Goal: Information Seeking & Learning: Learn about a topic

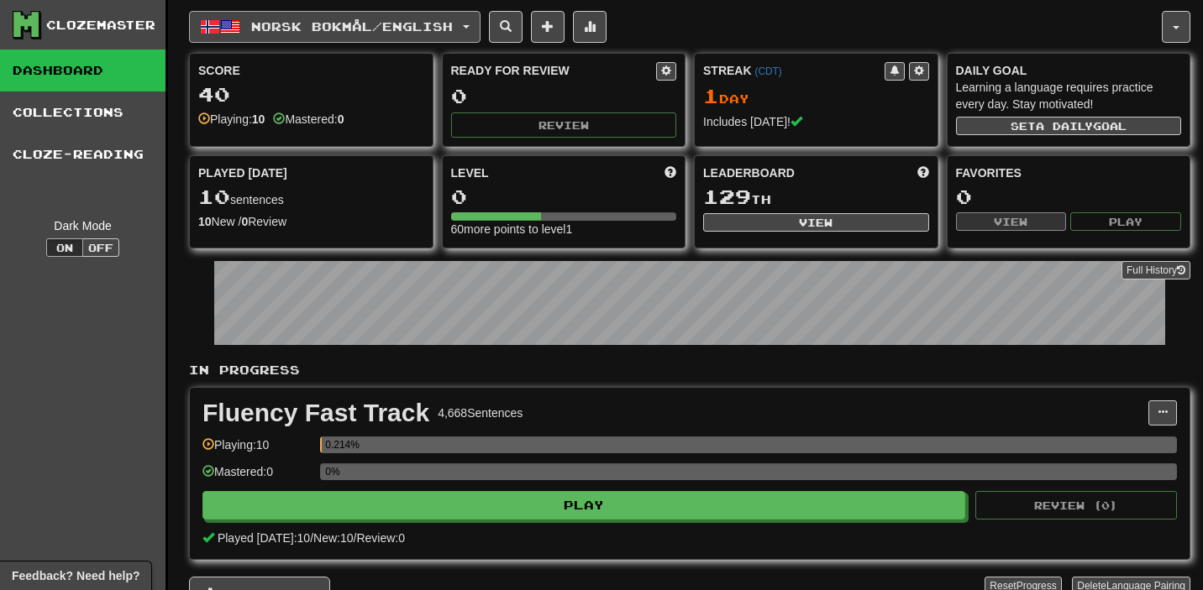
click at [436, 25] on span "Norsk bokmål / English" at bounding box center [352, 26] width 202 height 14
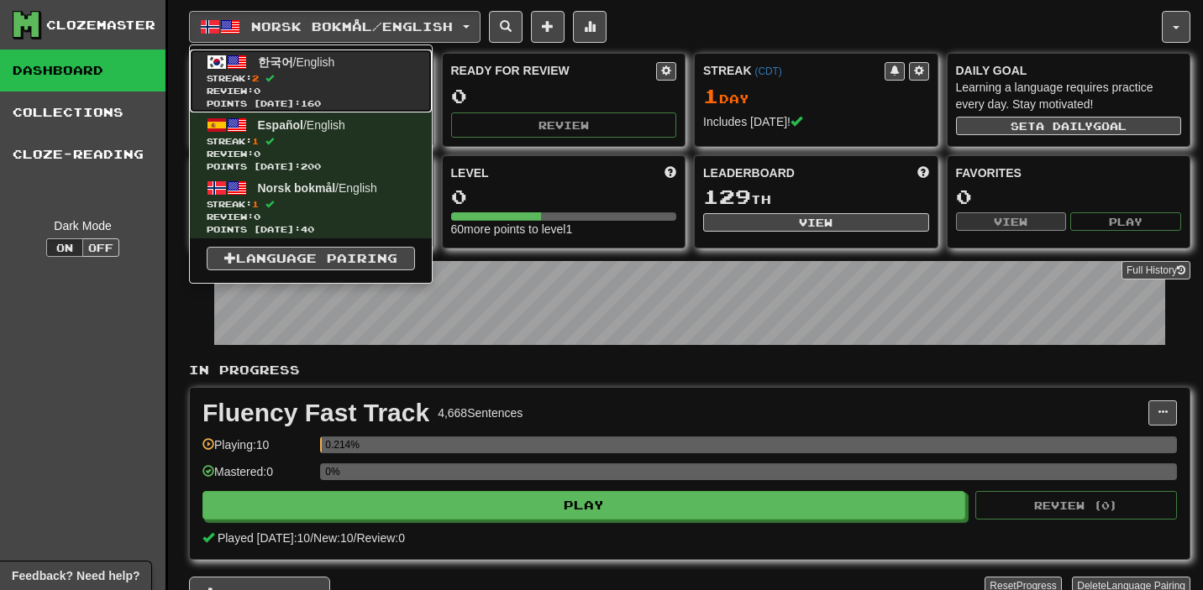
click at [328, 64] on span "한국어 / English" at bounding box center [296, 61] width 77 height 13
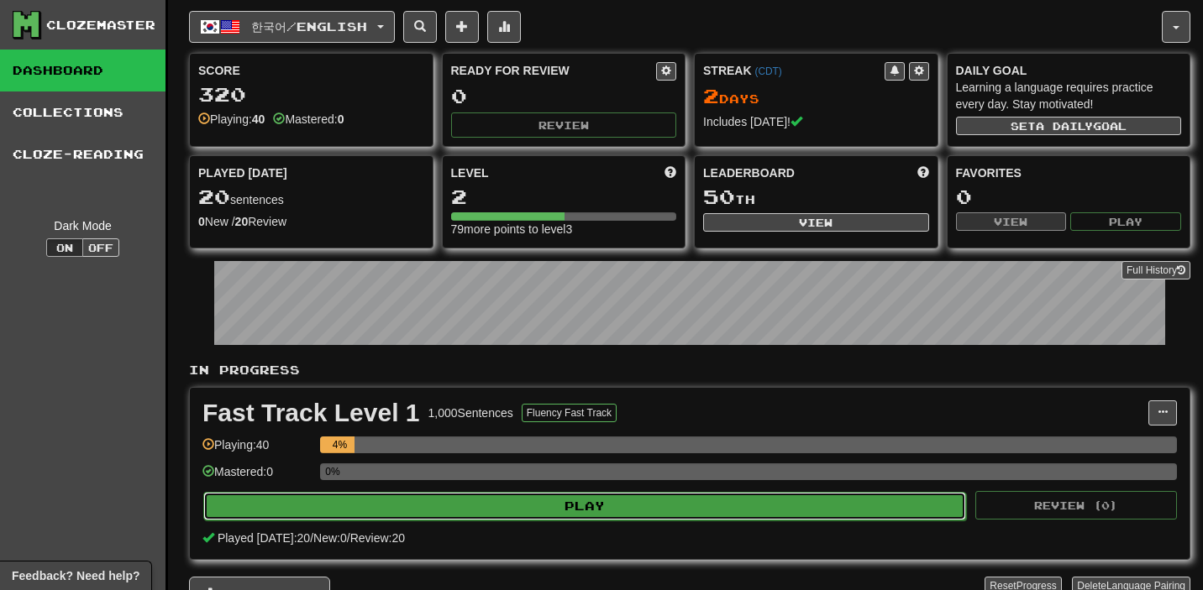
click at [581, 507] on button "Play" at bounding box center [584, 506] width 763 height 29
select select "**"
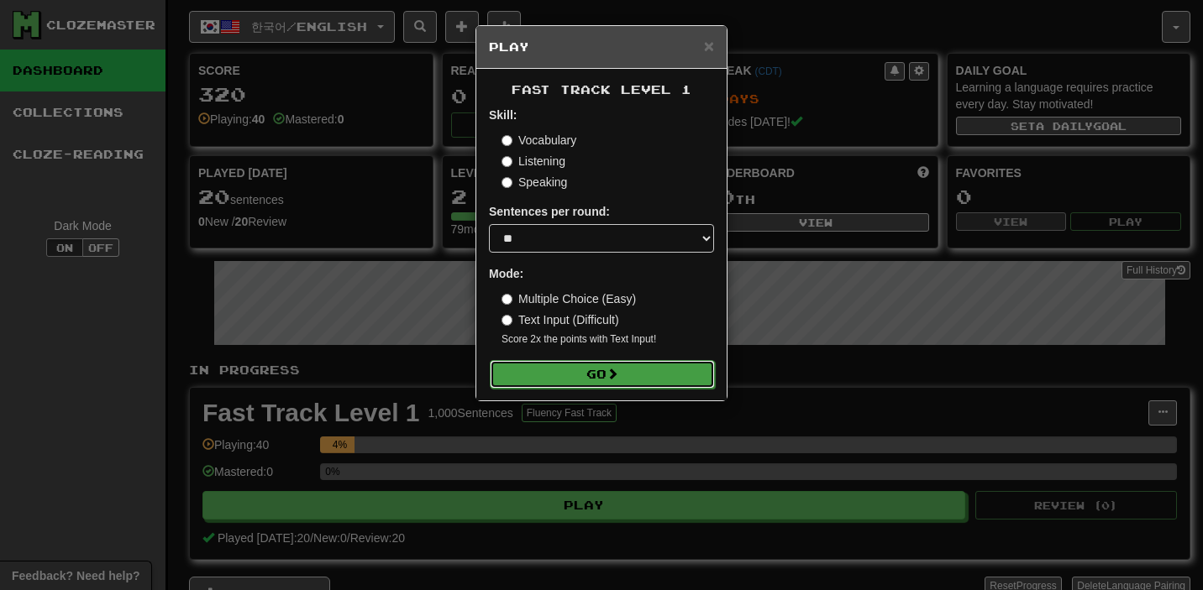
click at [603, 374] on button "Go" at bounding box center [602, 374] width 225 height 29
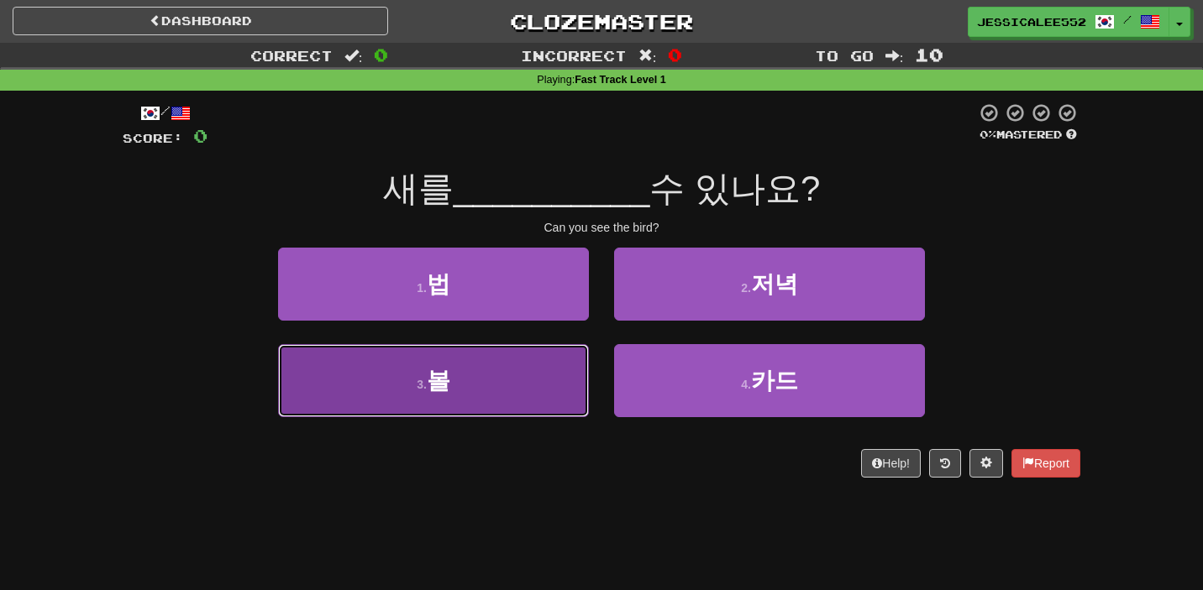
click at [491, 390] on button "3 . 볼" at bounding box center [433, 380] width 311 height 73
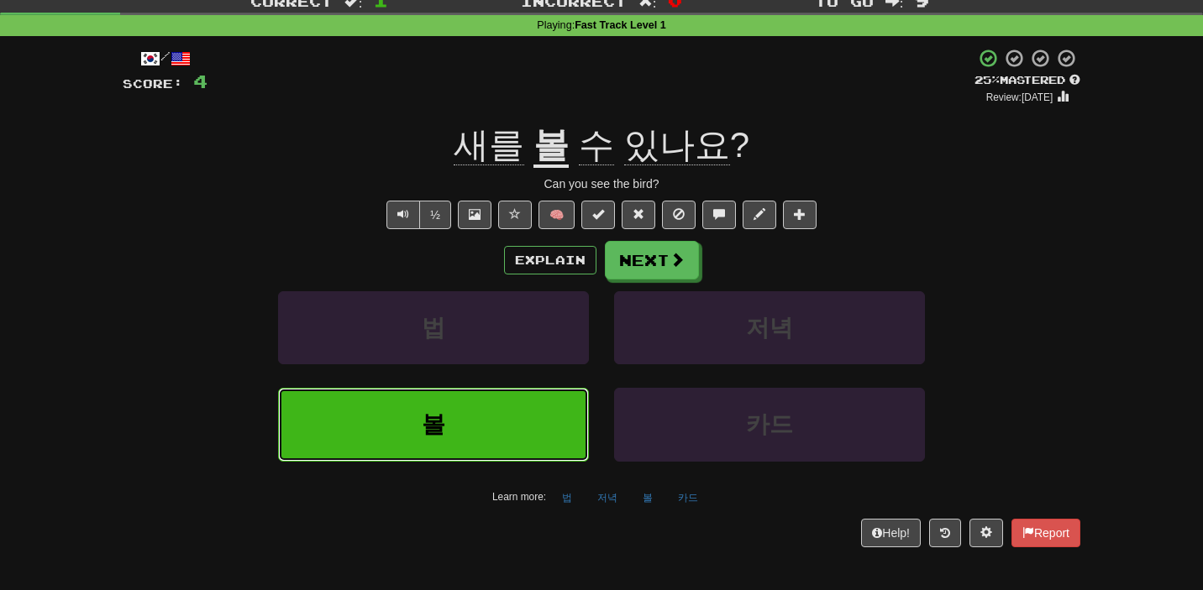
scroll to position [59, 0]
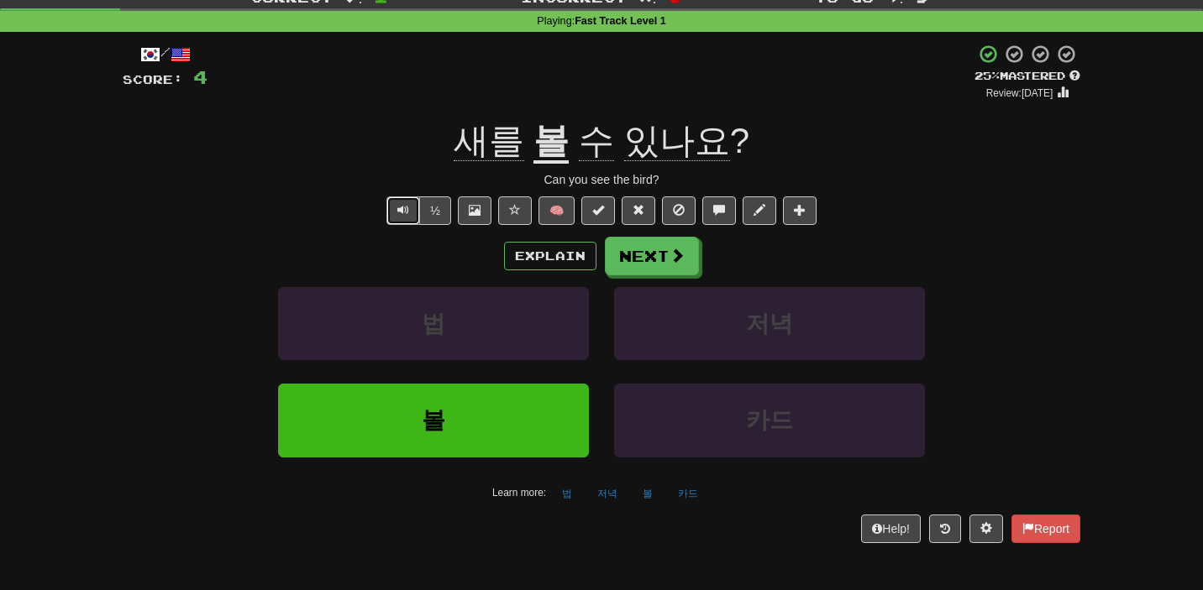
click at [401, 213] on span "Text-to-speech controls" at bounding box center [403, 210] width 12 height 12
click at [642, 254] on button "Next" at bounding box center [652, 257] width 94 height 39
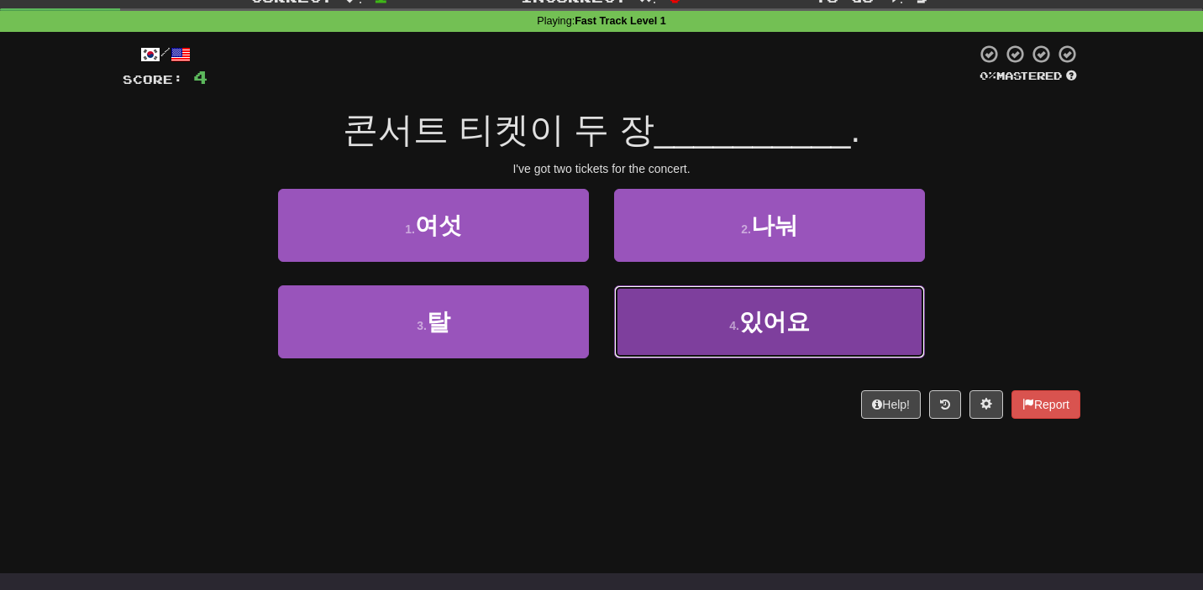
click at [778, 324] on span "있어요" at bounding box center [774, 322] width 71 height 26
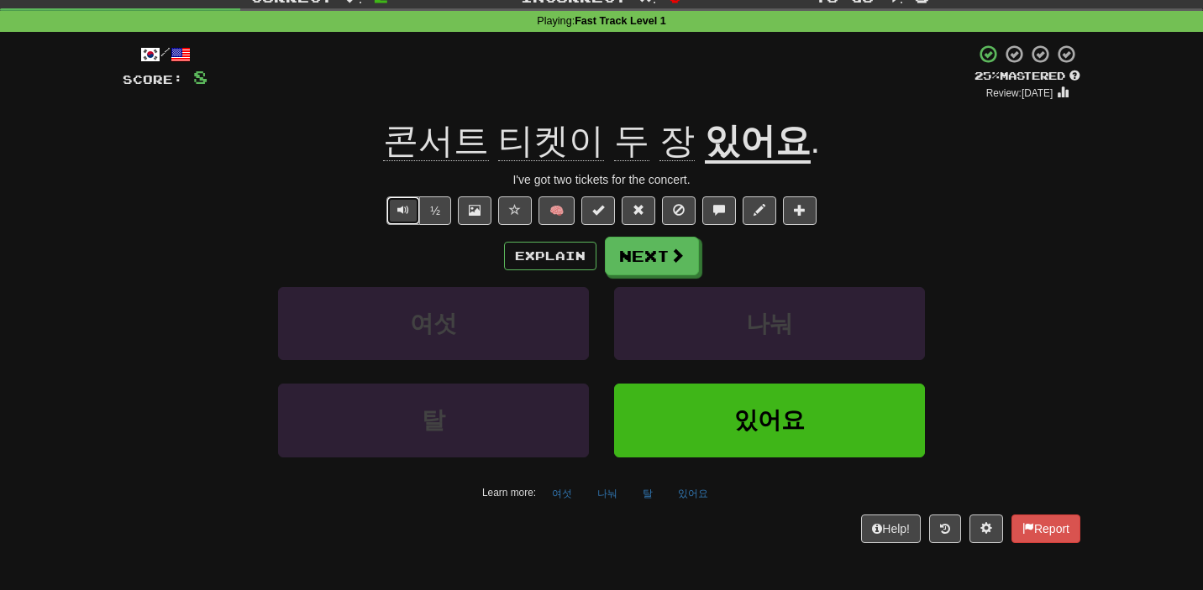
click at [409, 211] on span "Text-to-speech controls" at bounding box center [403, 210] width 12 height 12
click at [404, 204] on span "Text-to-speech controls" at bounding box center [403, 210] width 12 height 12
click at [667, 257] on button "Next" at bounding box center [652, 257] width 94 height 39
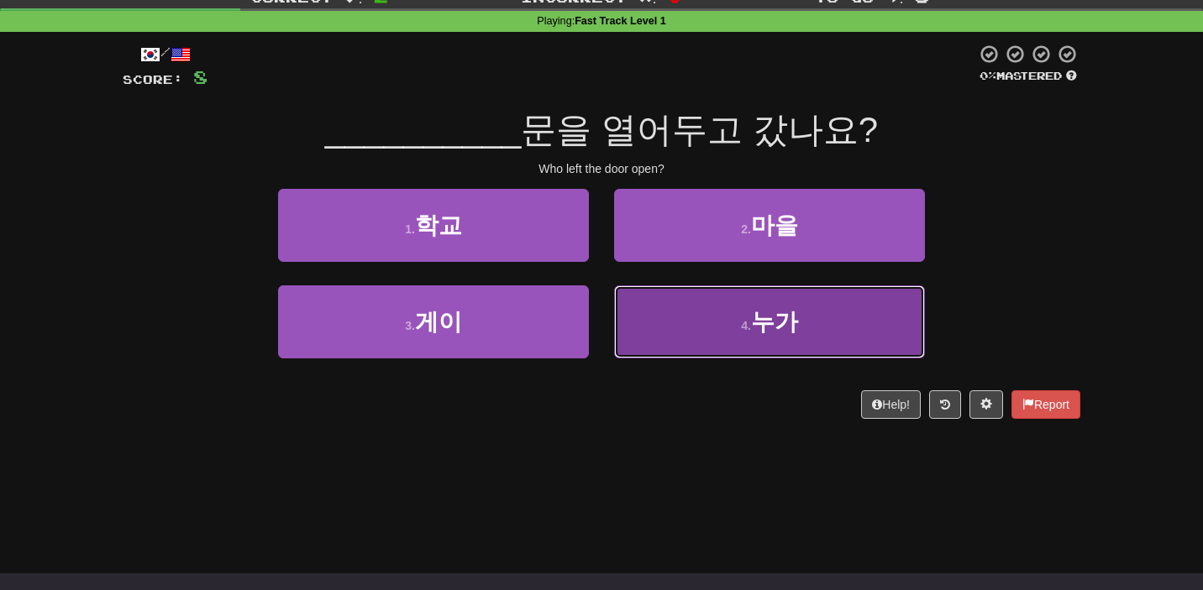
click at [763, 309] on span "누가" at bounding box center [774, 322] width 47 height 26
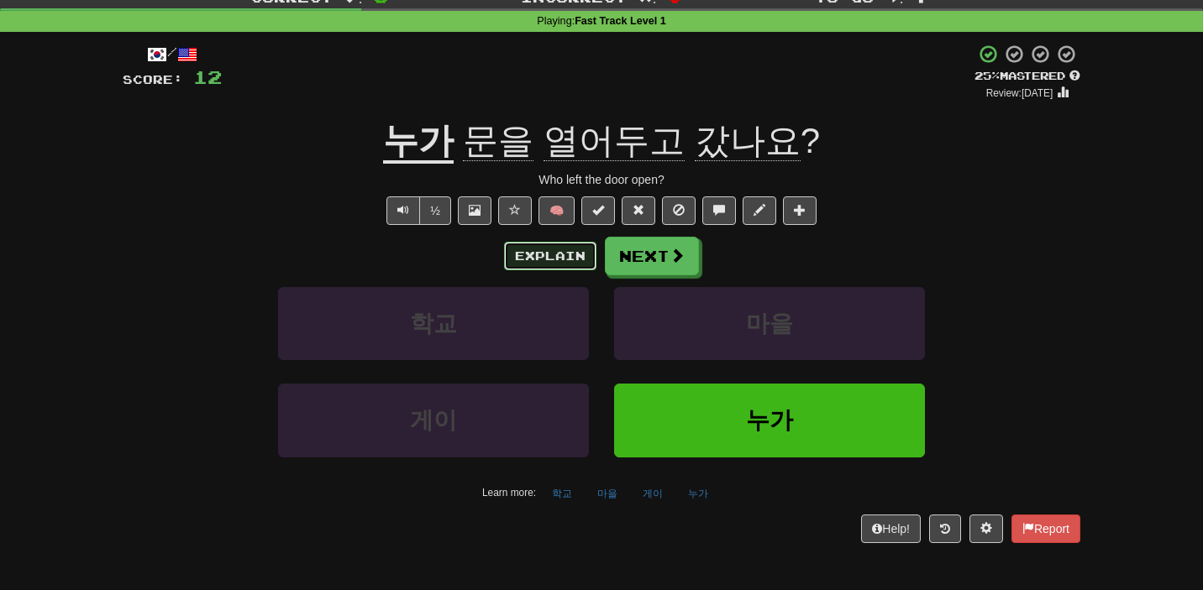
click at [551, 259] on button "Explain" at bounding box center [550, 256] width 92 height 29
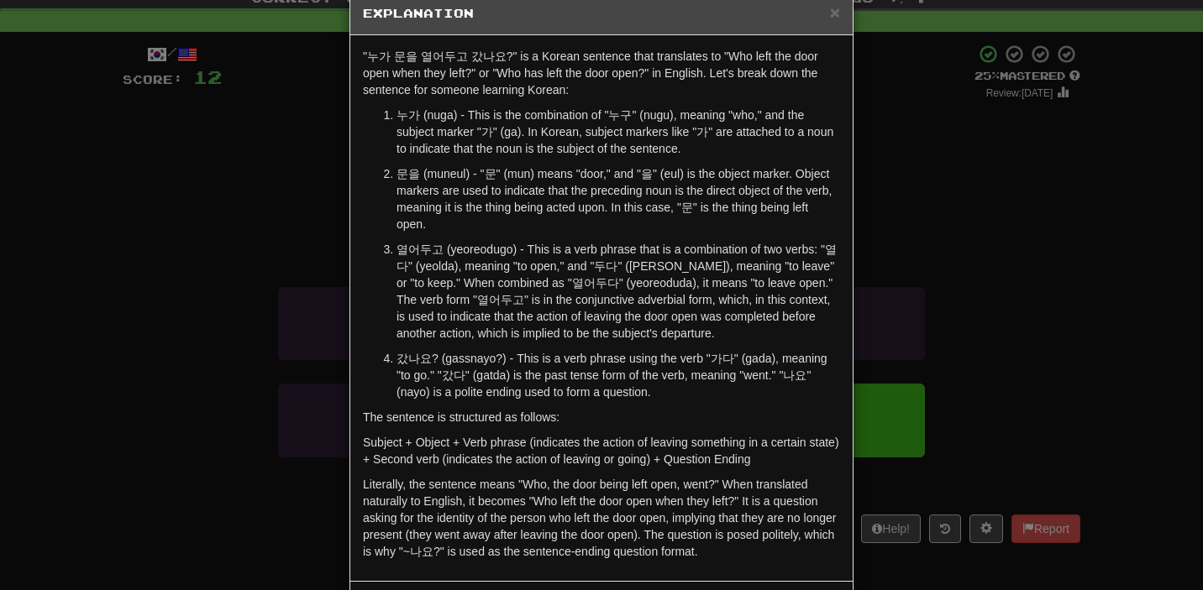
scroll to position [0, 0]
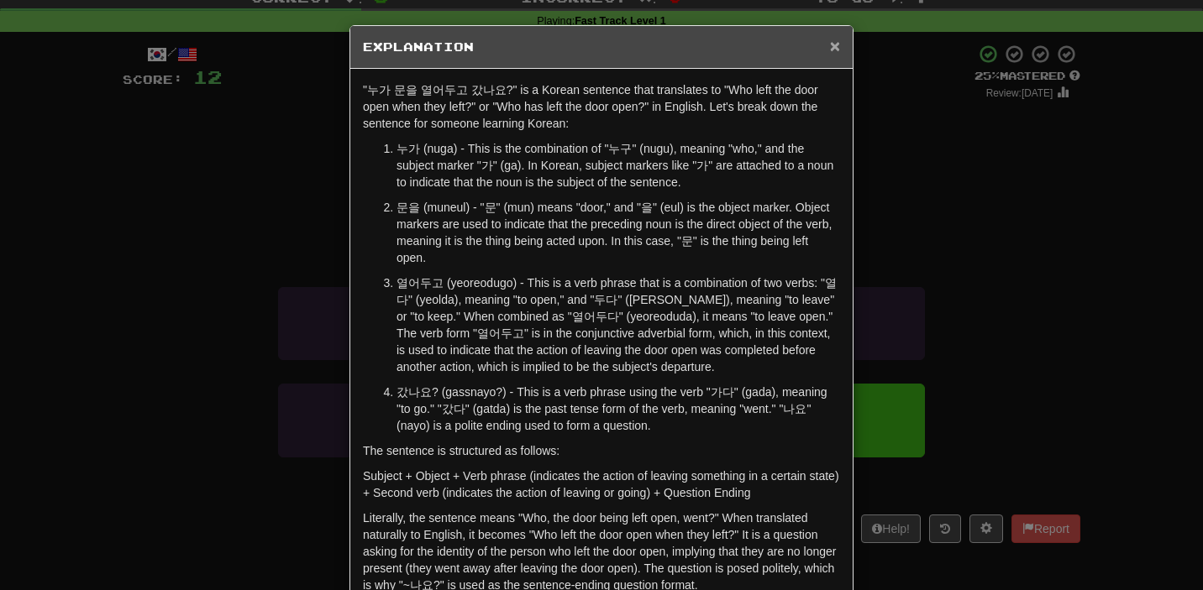
click at [837, 49] on span "×" at bounding box center [835, 45] width 10 height 19
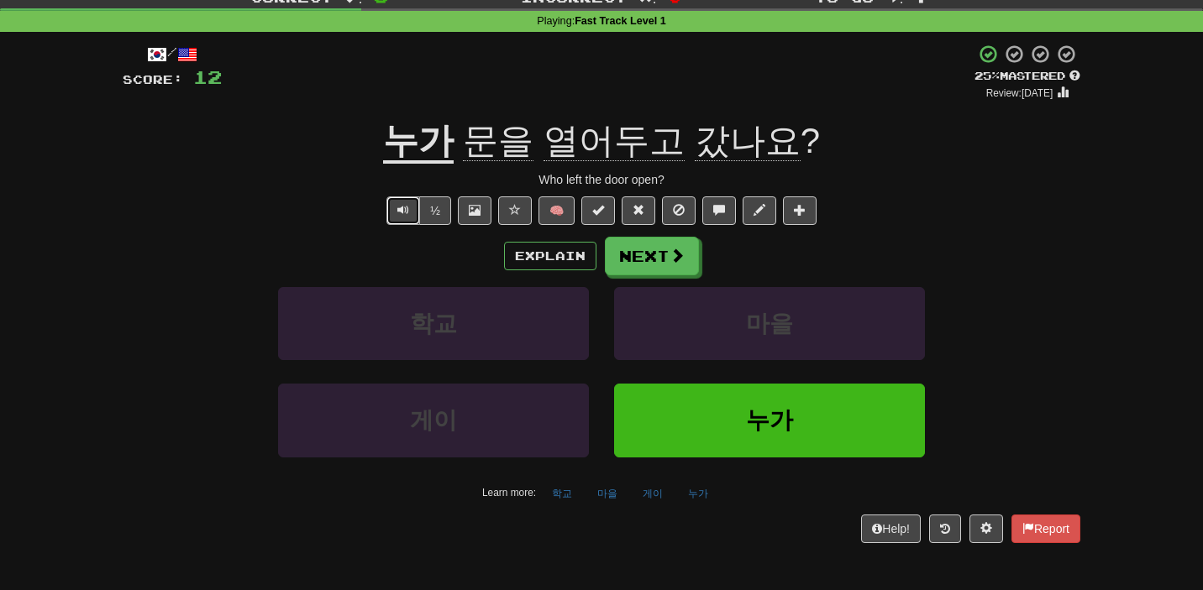
click at [401, 208] on span "Text-to-speech controls" at bounding box center [403, 210] width 12 height 12
click at [667, 262] on button "Next" at bounding box center [652, 257] width 94 height 39
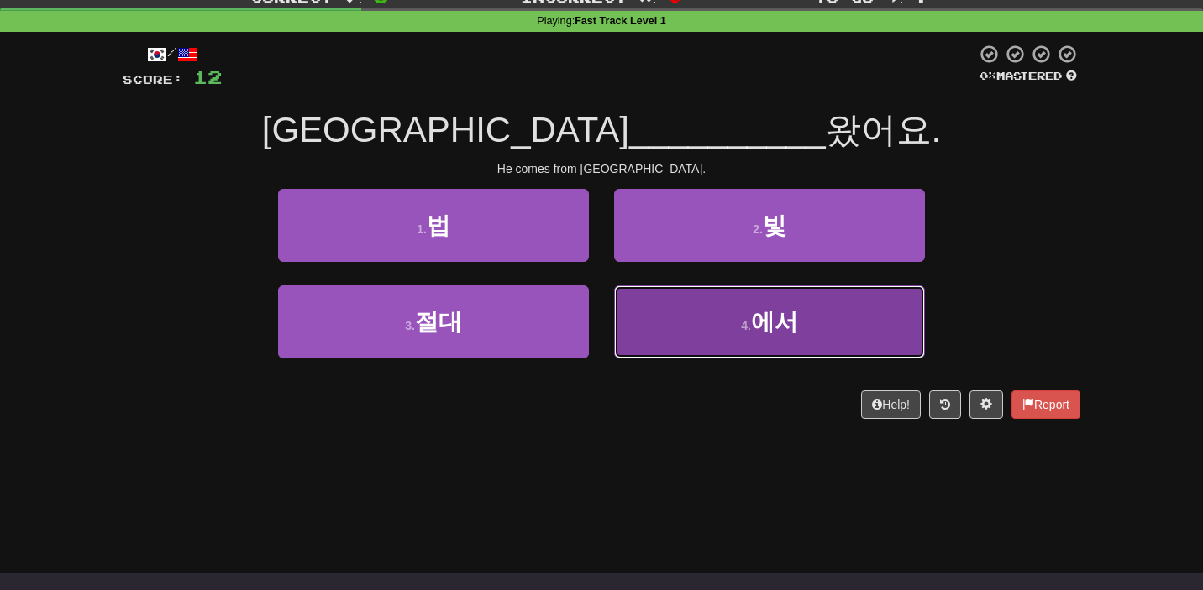
click at [812, 317] on button "4 . 에서" at bounding box center [769, 322] width 311 height 73
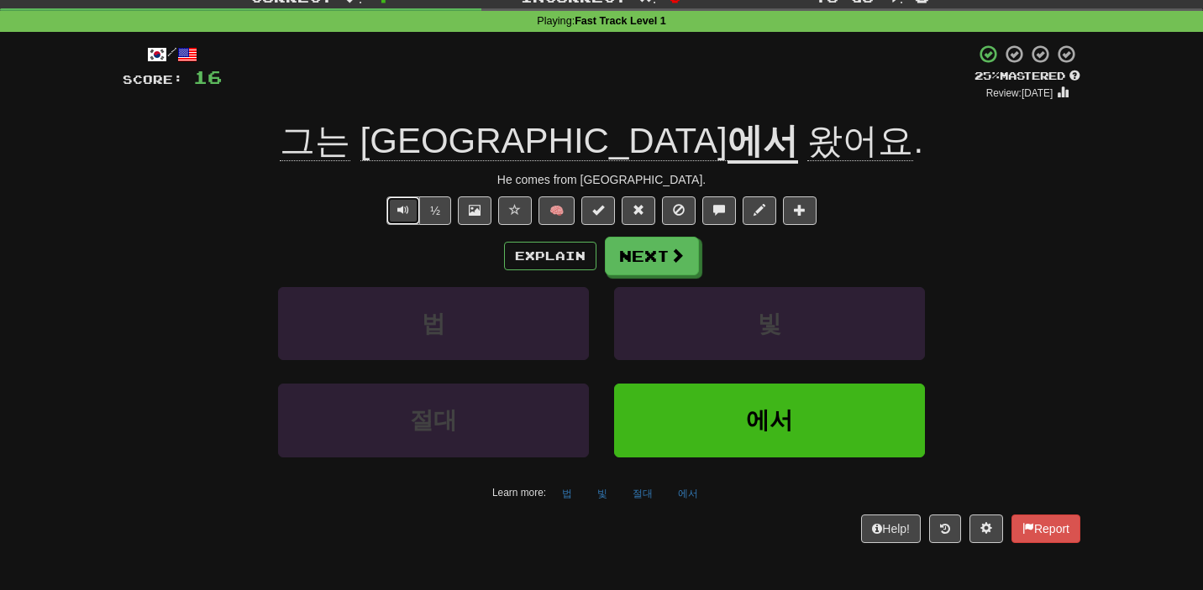
click at [407, 203] on button "Text-to-speech controls" at bounding box center [403, 211] width 34 height 29
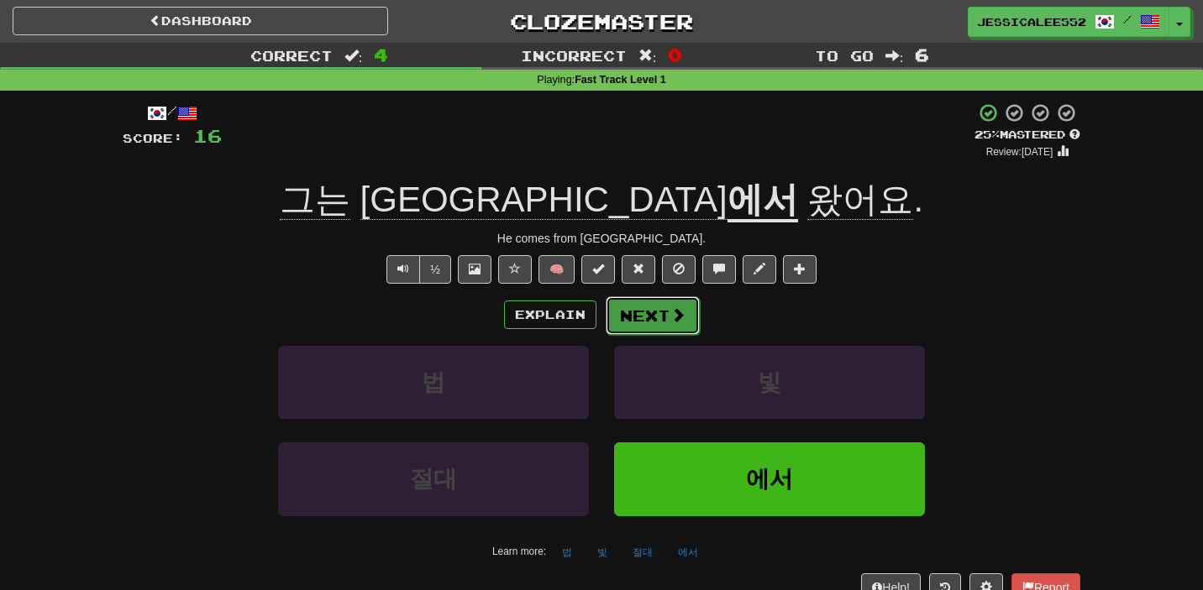
click at [655, 316] on button "Next" at bounding box center [652, 315] width 94 height 39
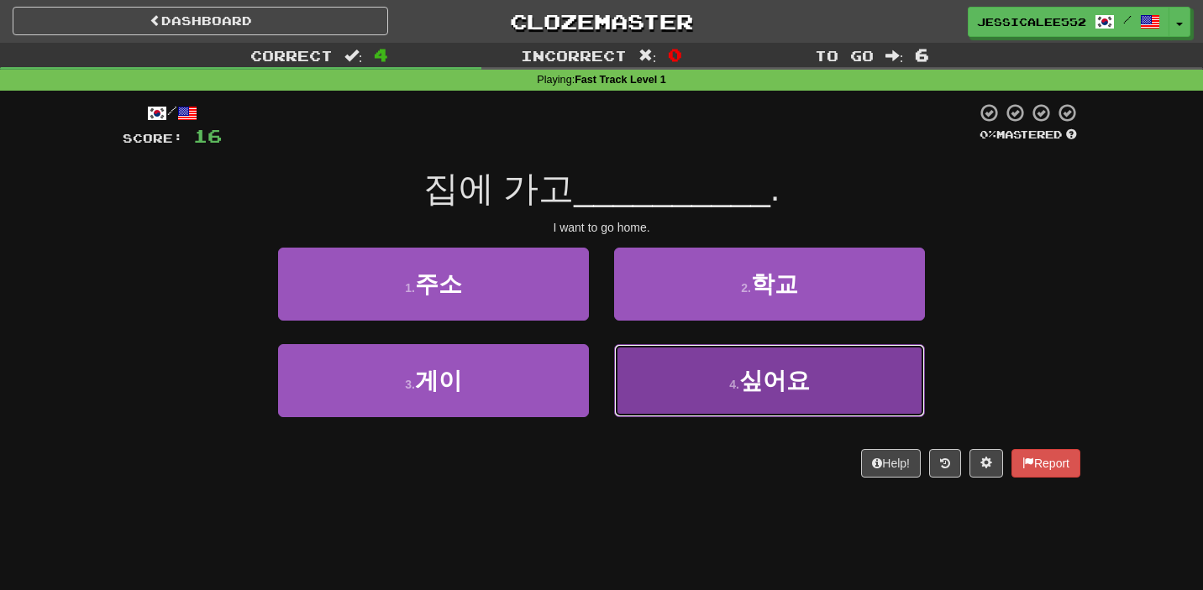
click at [761, 368] on span "싶어요" at bounding box center [774, 381] width 71 height 26
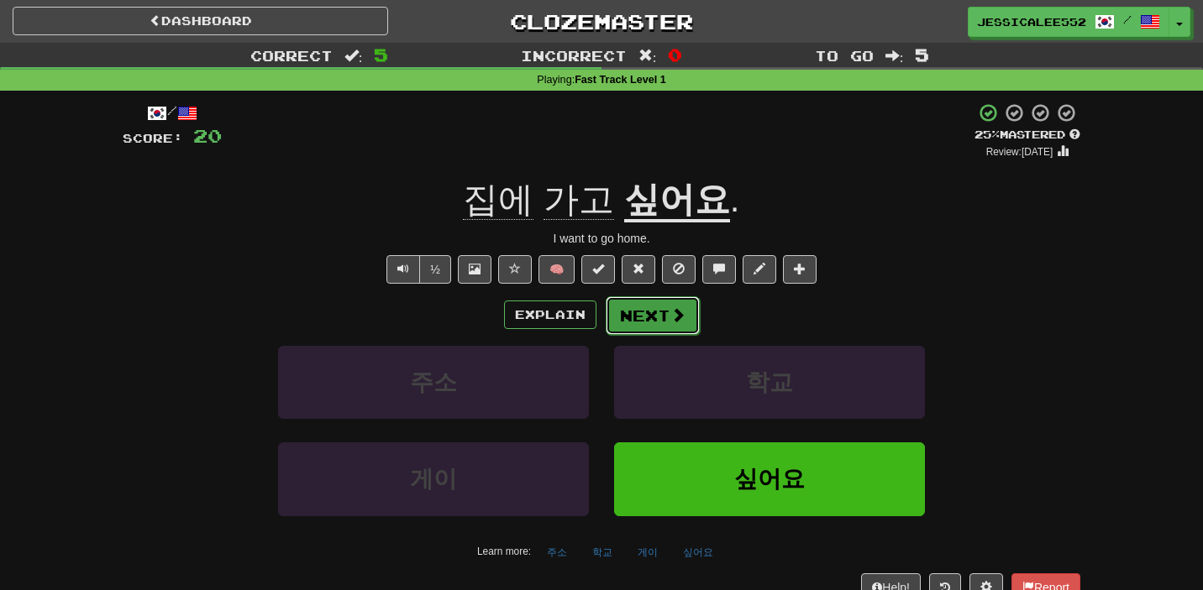
click at [666, 309] on button "Next" at bounding box center [652, 315] width 94 height 39
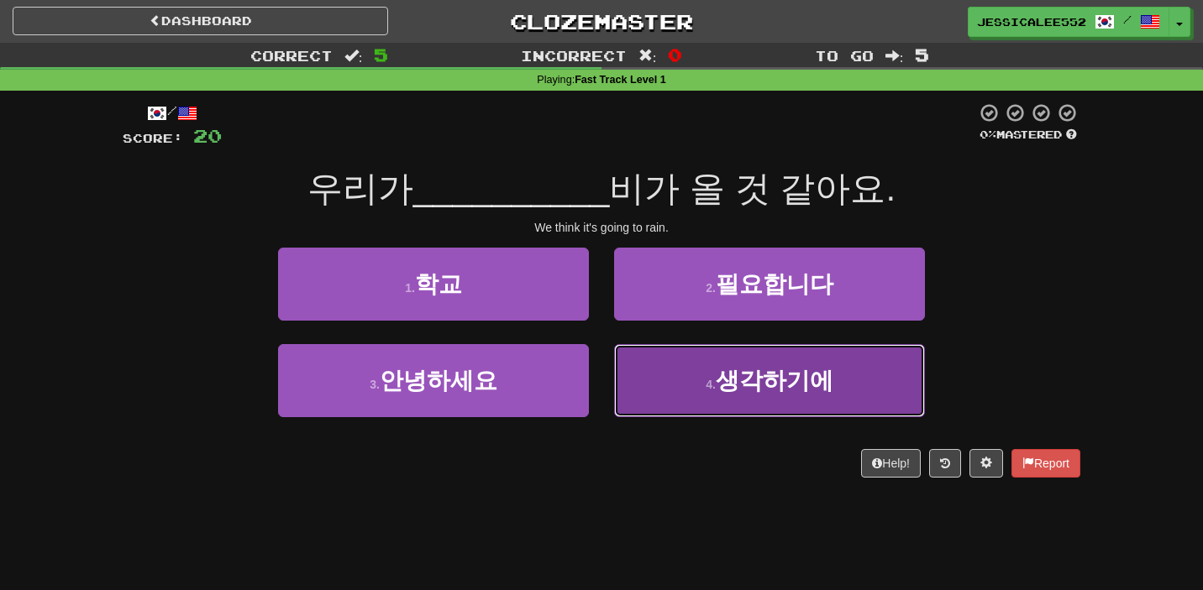
click at [747, 383] on span "생각하기에" at bounding box center [774, 381] width 118 height 26
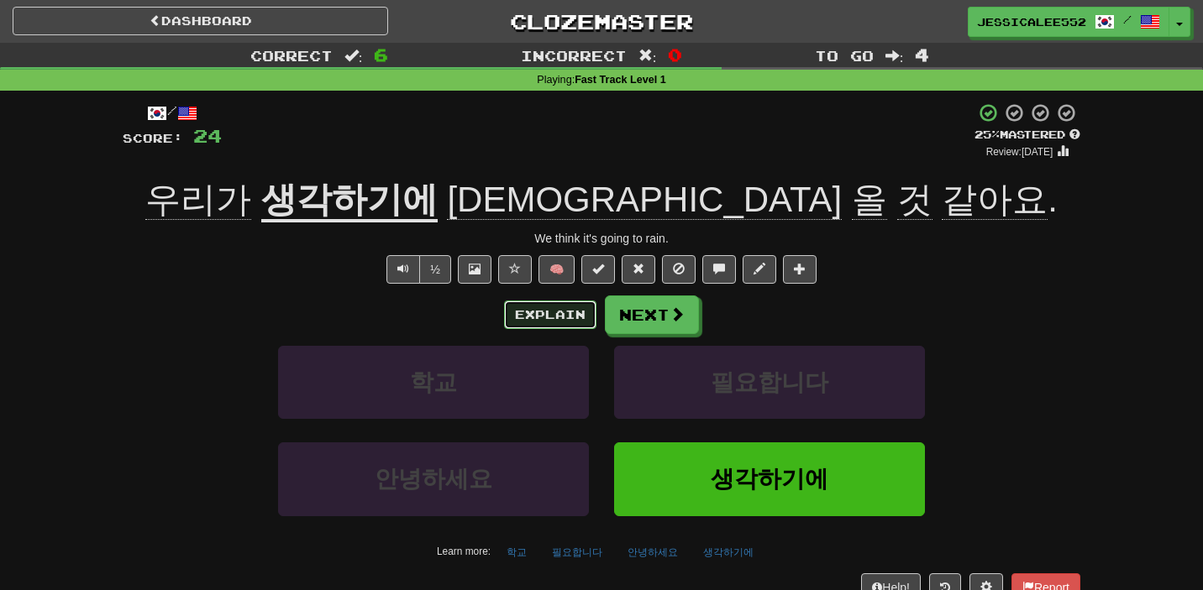
click at [529, 323] on button "Explain" at bounding box center [550, 315] width 92 height 29
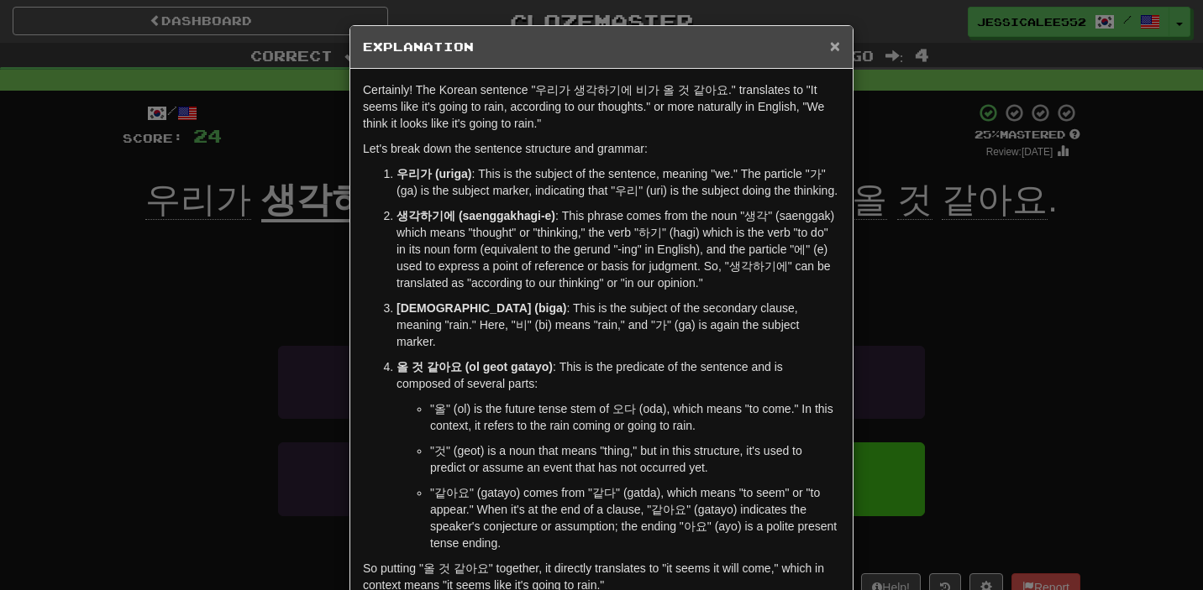
click at [834, 45] on span "×" at bounding box center [835, 45] width 10 height 19
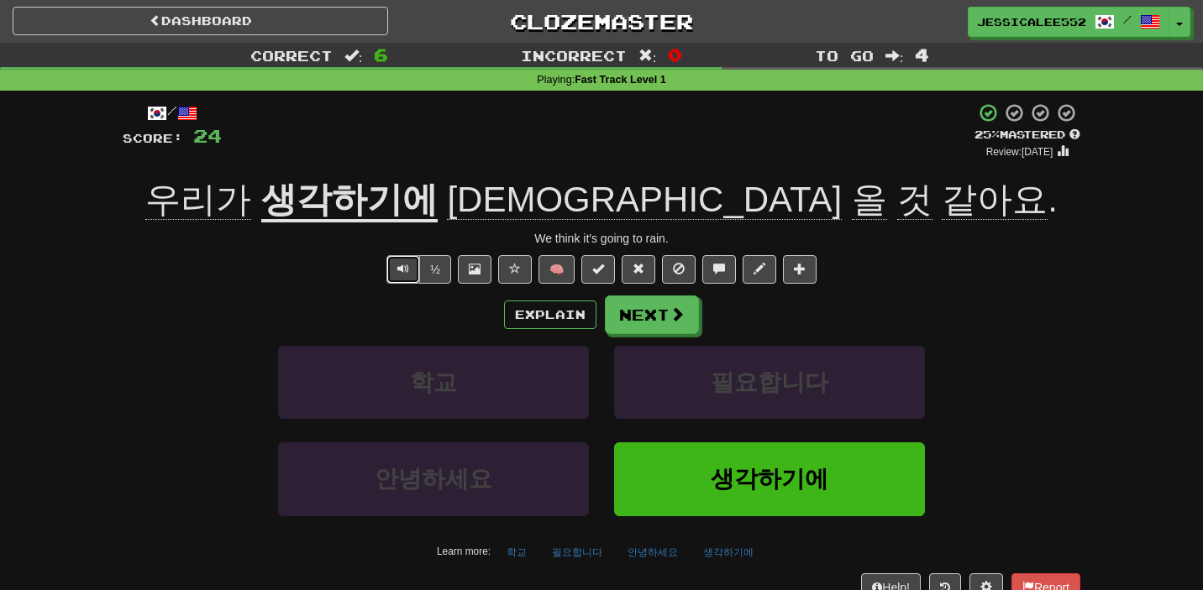
click at [406, 267] on span "Text-to-speech controls" at bounding box center [403, 269] width 12 height 12
click at [397, 276] on button "Text-to-speech controls" at bounding box center [403, 269] width 34 height 29
click at [670, 319] on span at bounding box center [677, 314] width 15 height 15
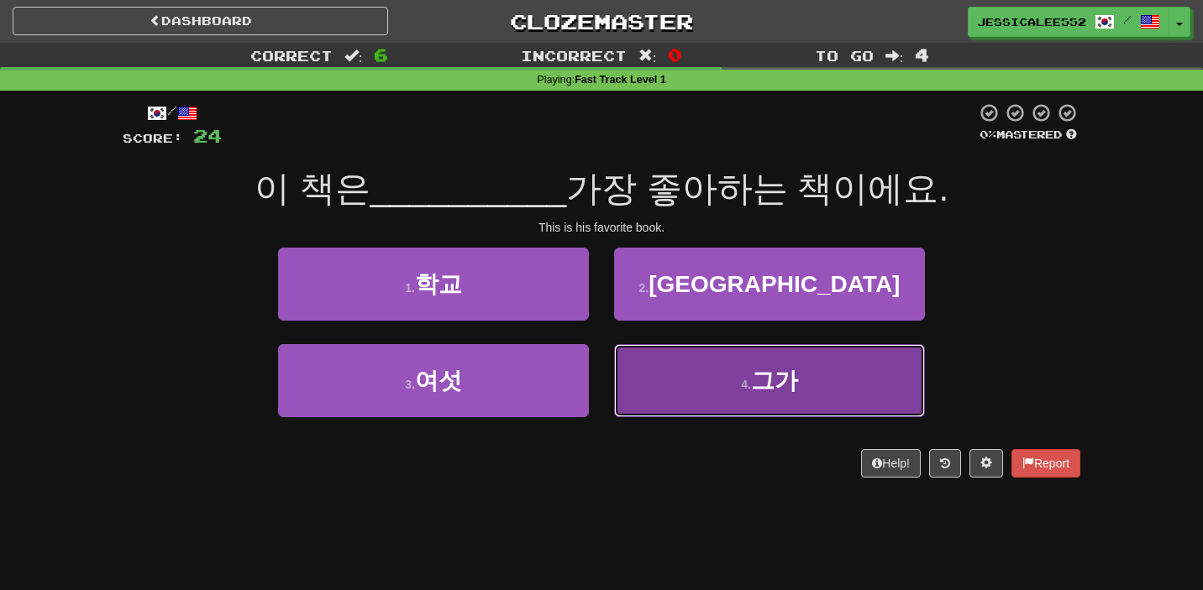
click at [766, 379] on span "그가" at bounding box center [774, 381] width 47 height 26
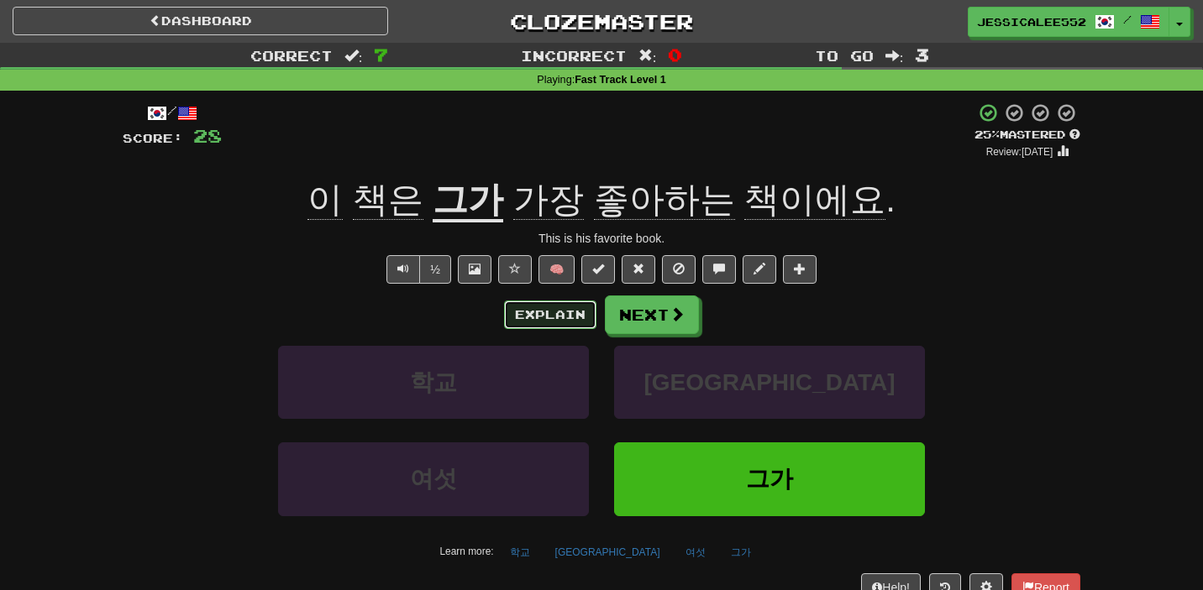
click at [553, 317] on button "Explain" at bounding box center [550, 315] width 92 height 29
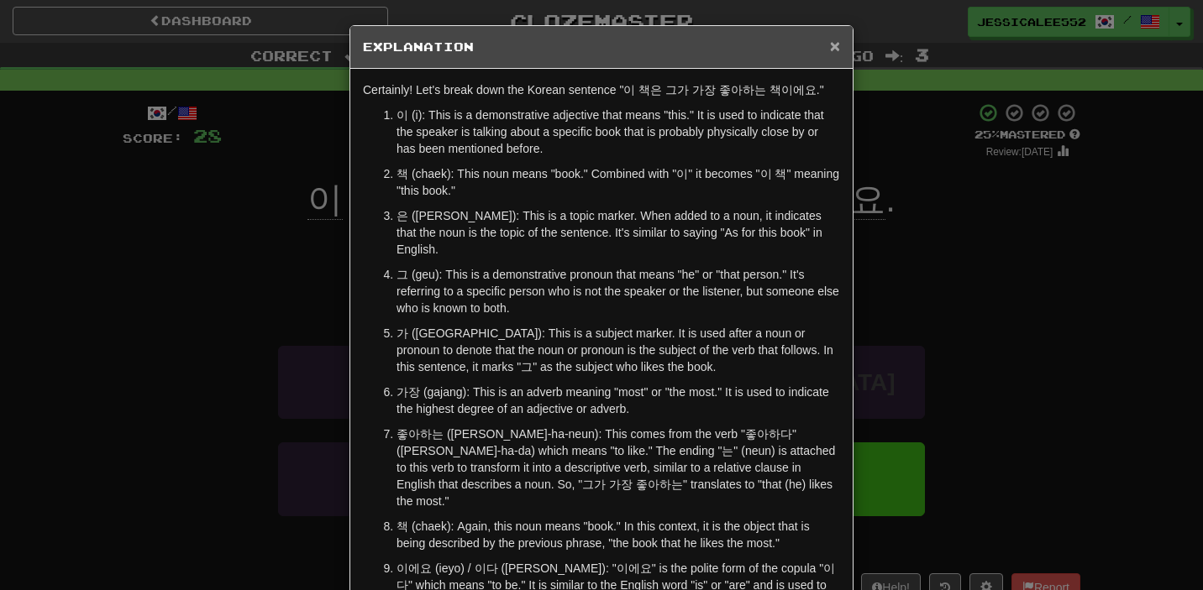
click at [831, 50] on span "×" at bounding box center [835, 45] width 10 height 19
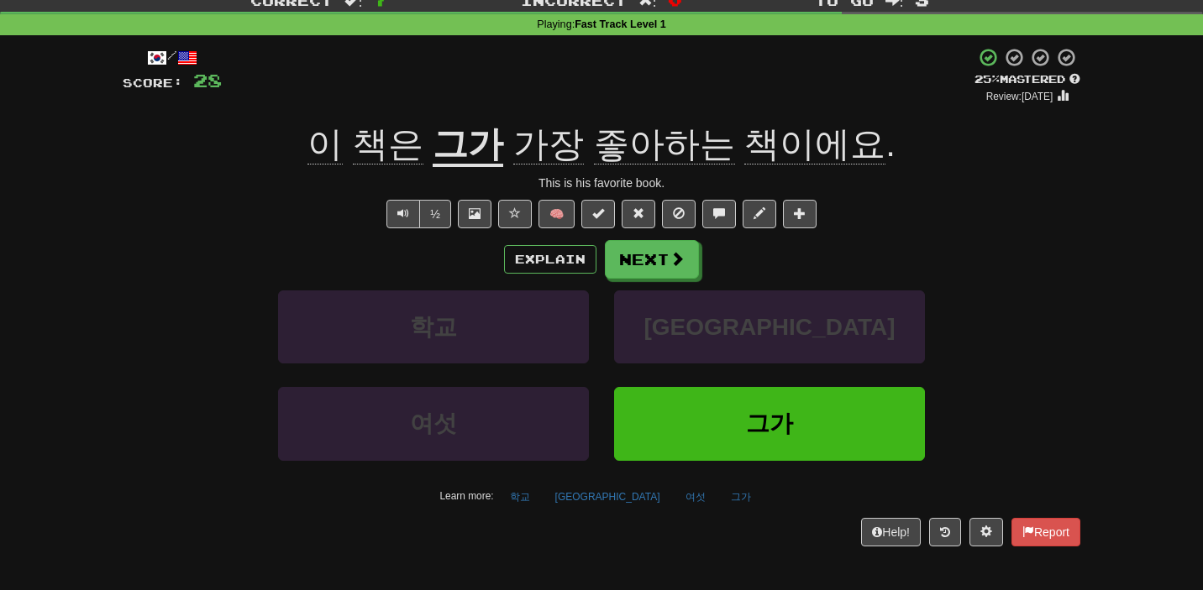
scroll to position [59, 0]
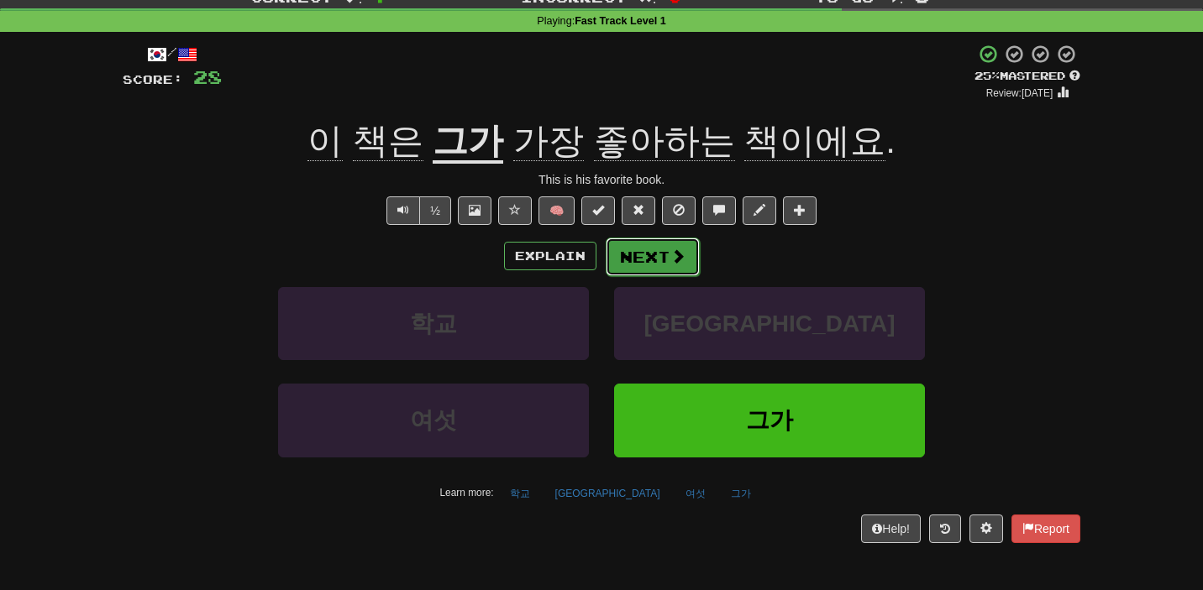
click at [667, 252] on button "Next" at bounding box center [652, 257] width 94 height 39
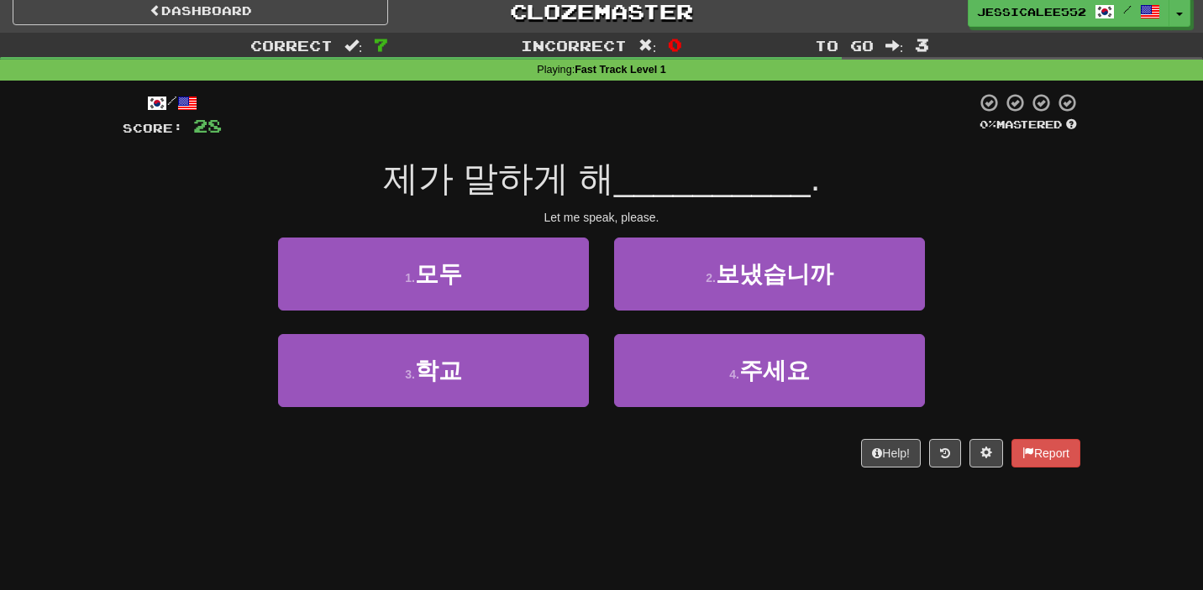
scroll to position [0, 0]
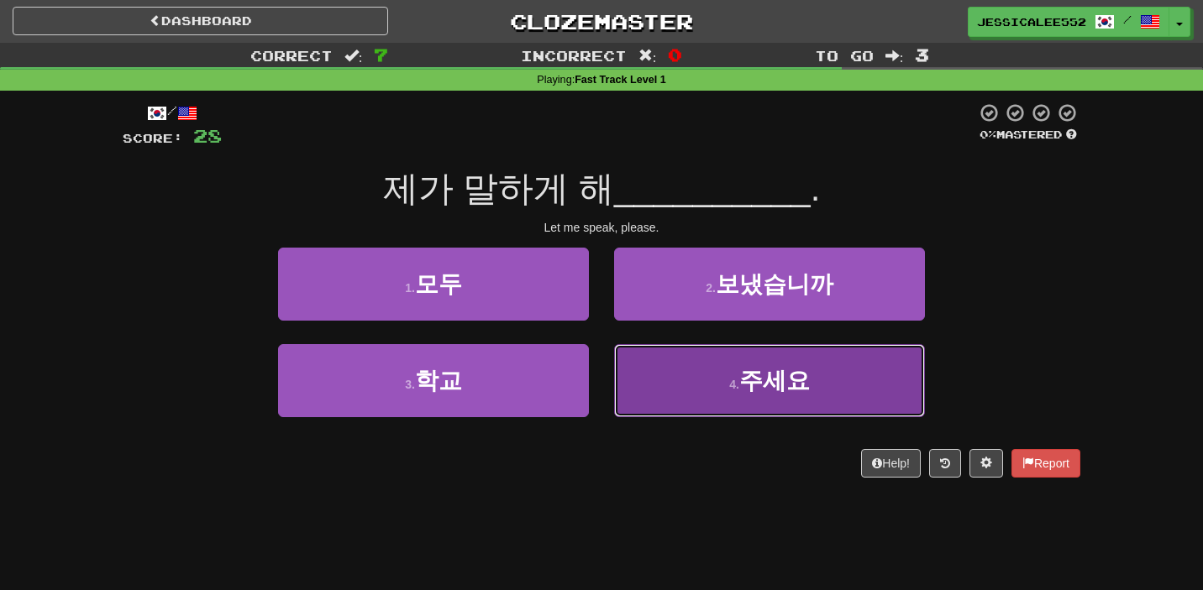
click at [774, 375] on span "주세요" at bounding box center [774, 381] width 71 height 26
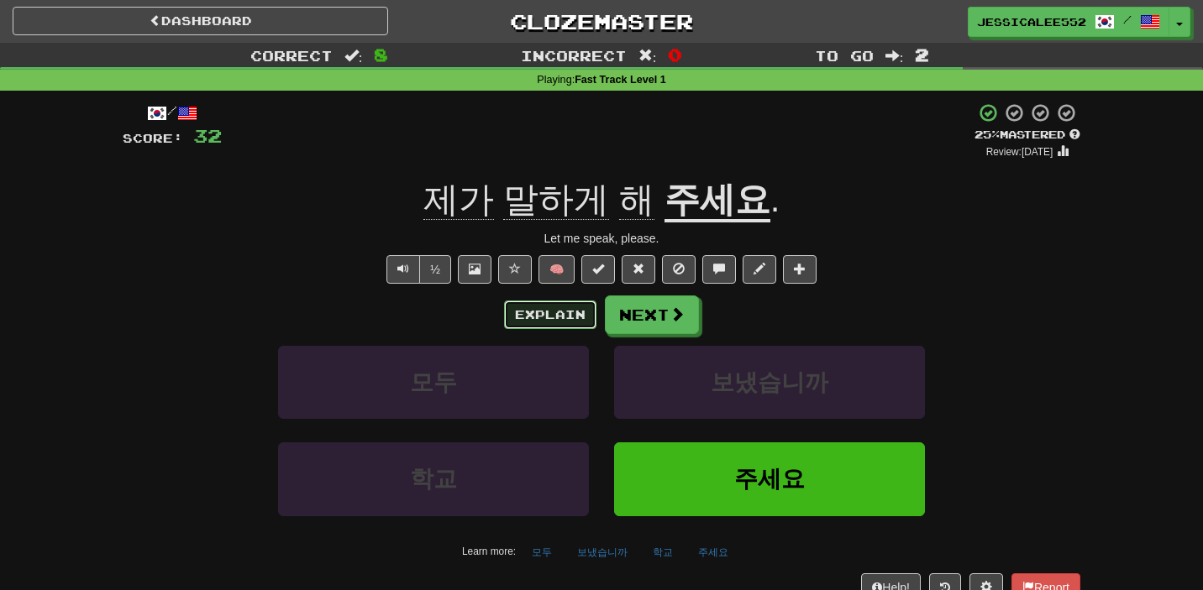
click at [521, 316] on button "Explain" at bounding box center [550, 315] width 92 height 29
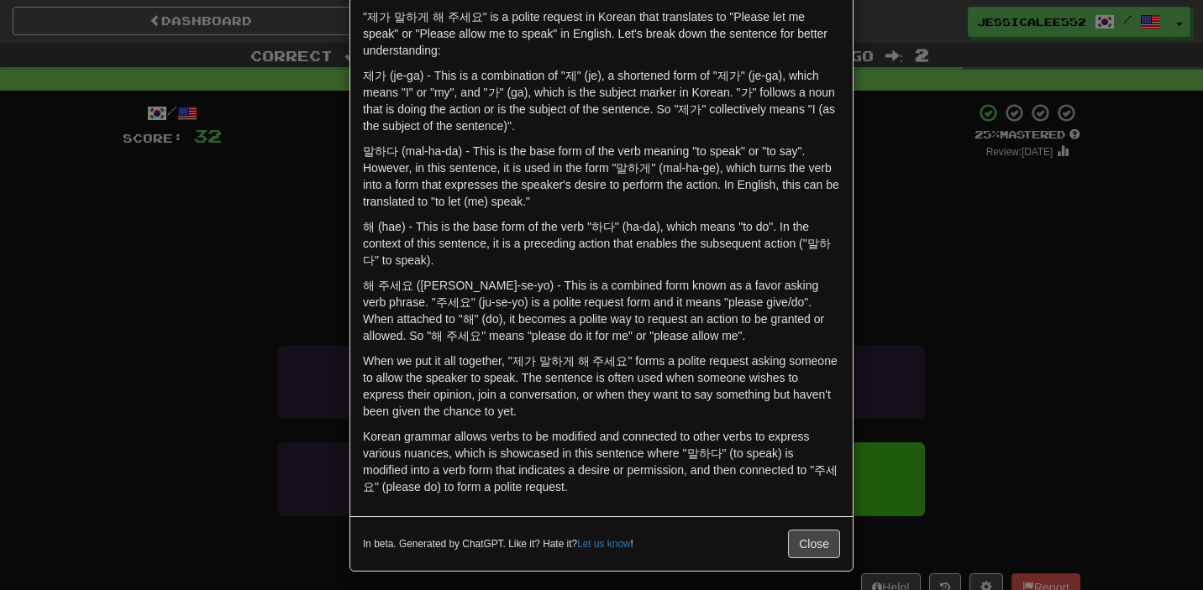
scroll to position [80, 0]
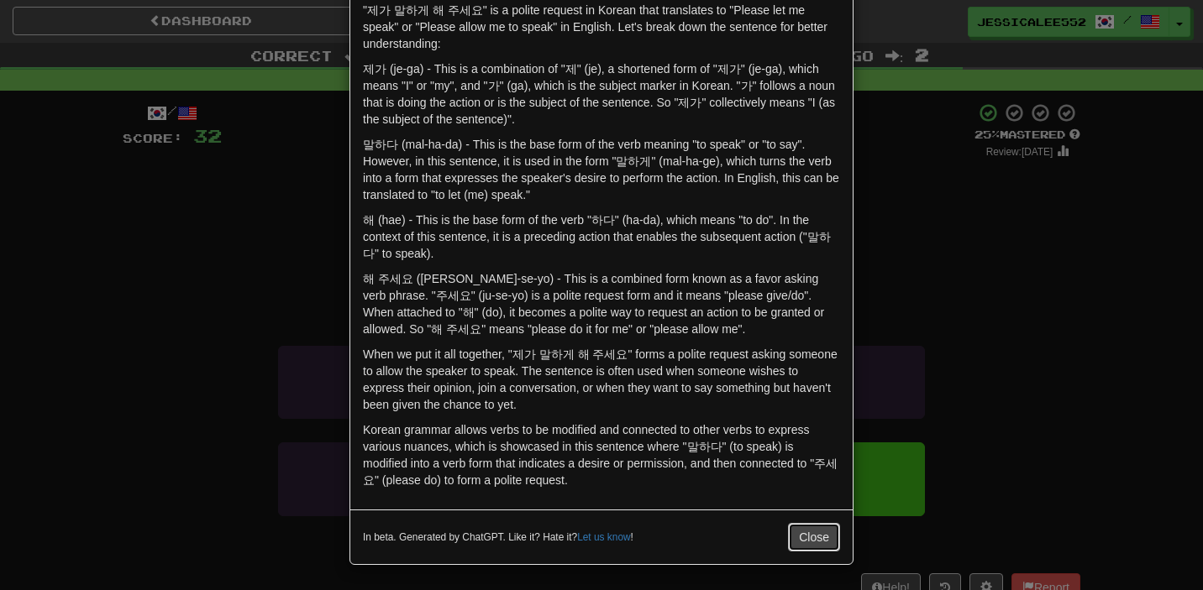
click at [804, 545] on button "Close" at bounding box center [814, 537] width 52 height 29
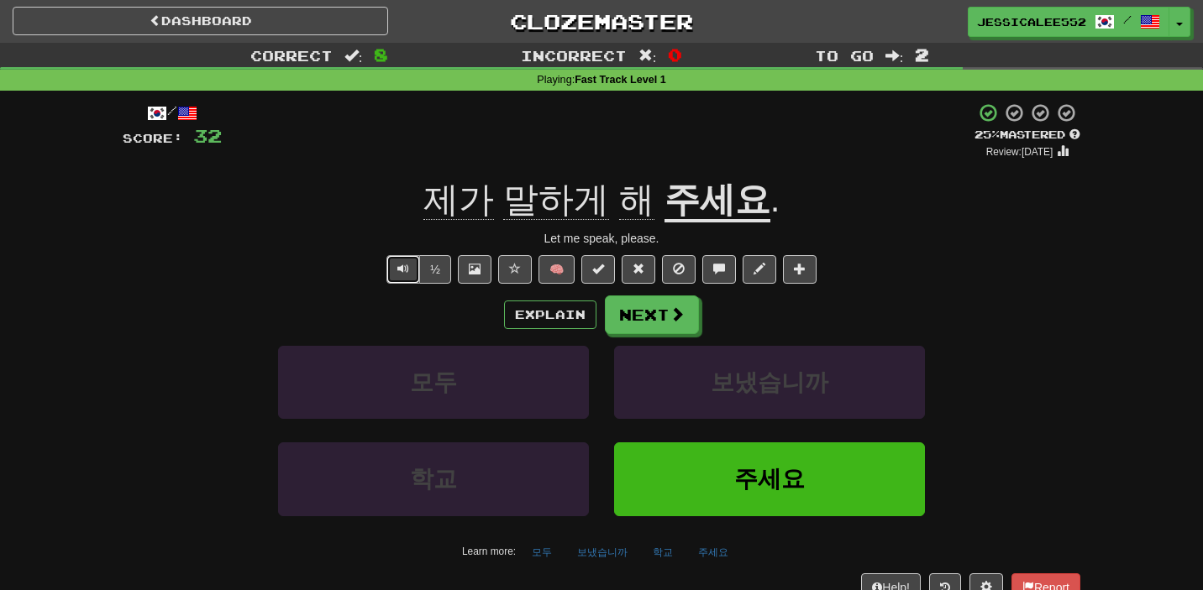
click at [399, 270] on span "Text-to-speech controls" at bounding box center [403, 269] width 12 height 12
click at [660, 317] on button "Next" at bounding box center [652, 315] width 94 height 39
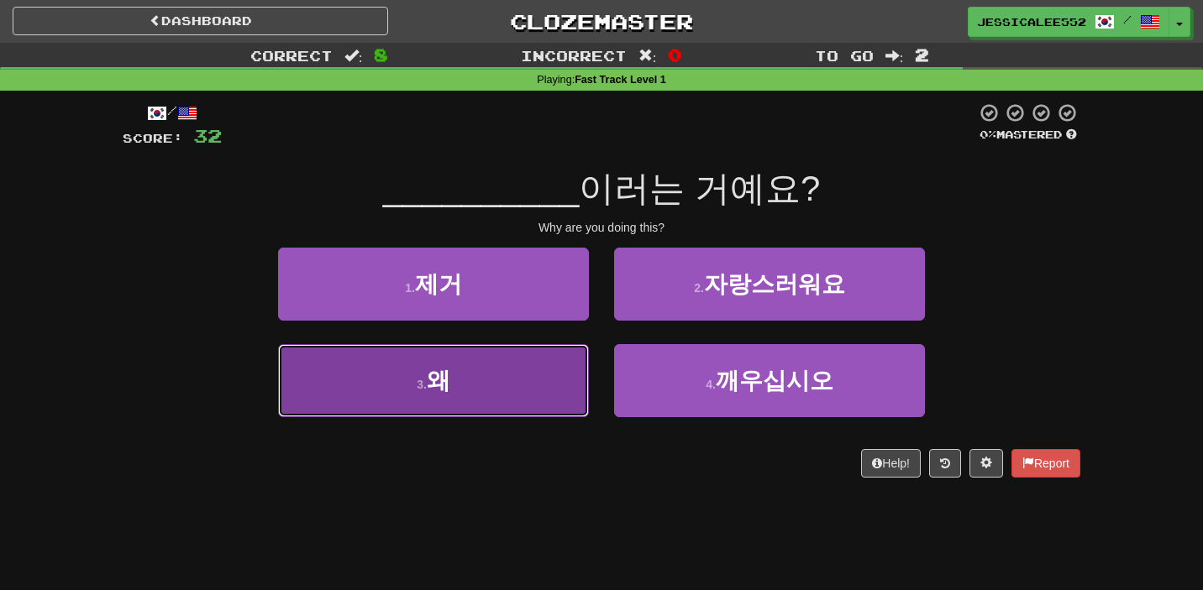
click at [504, 396] on button "3 . 왜" at bounding box center [433, 380] width 311 height 73
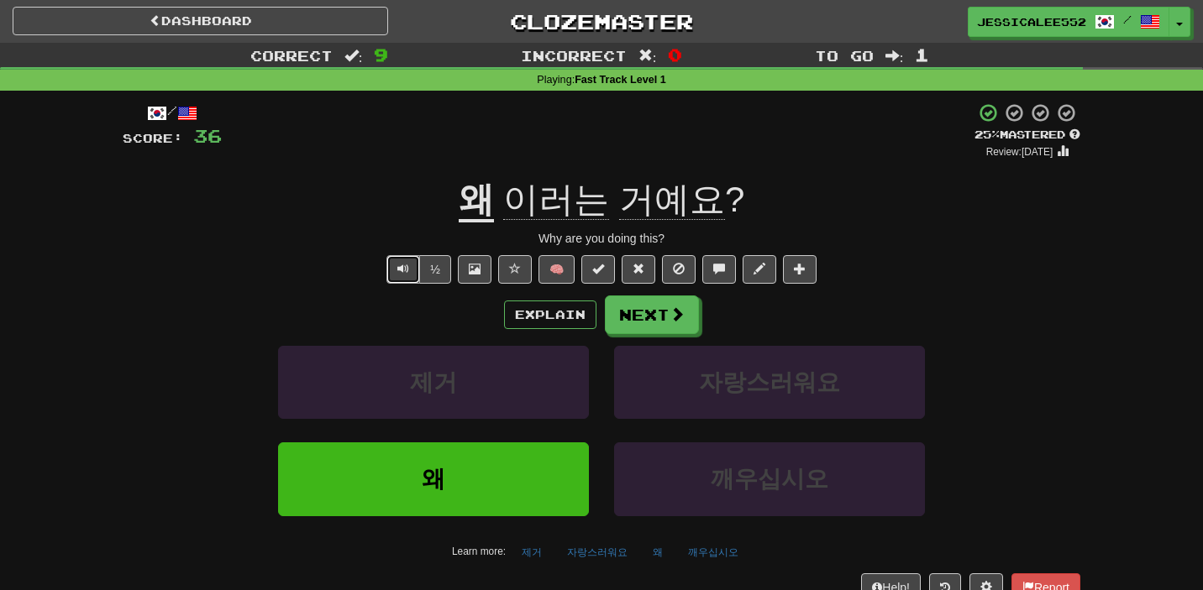
click at [406, 274] on span "Text-to-speech controls" at bounding box center [403, 269] width 12 height 12
click at [558, 325] on button "Explain" at bounding box center [550, 315] width 92 height 29
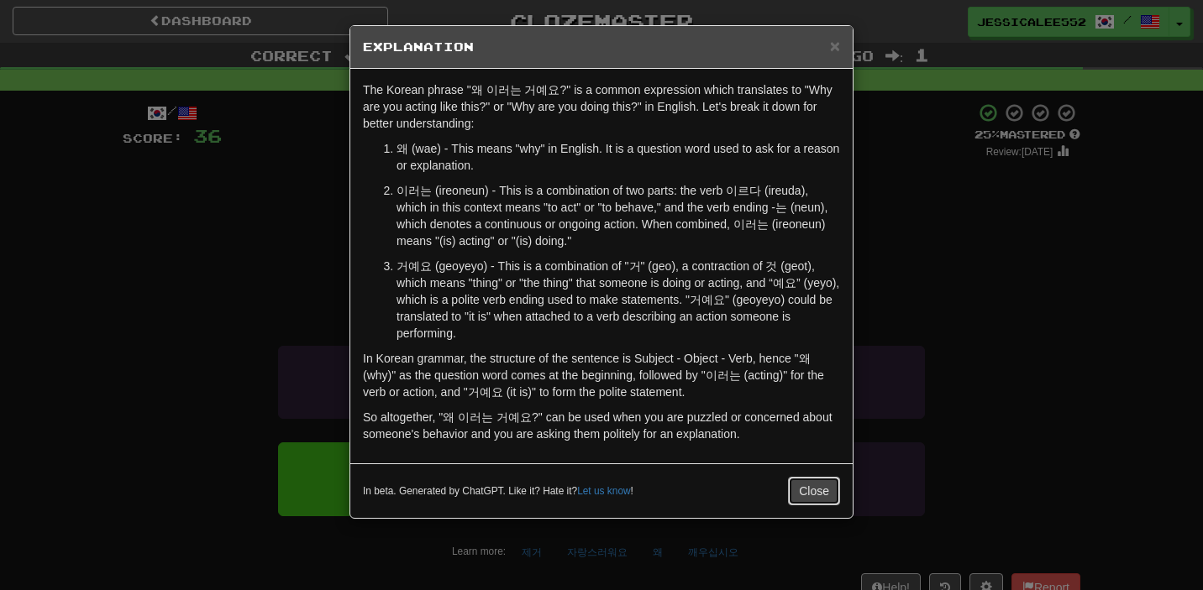
click at [817, 488] on button "Close" at bounding box center [814, 491] width 52 height 29
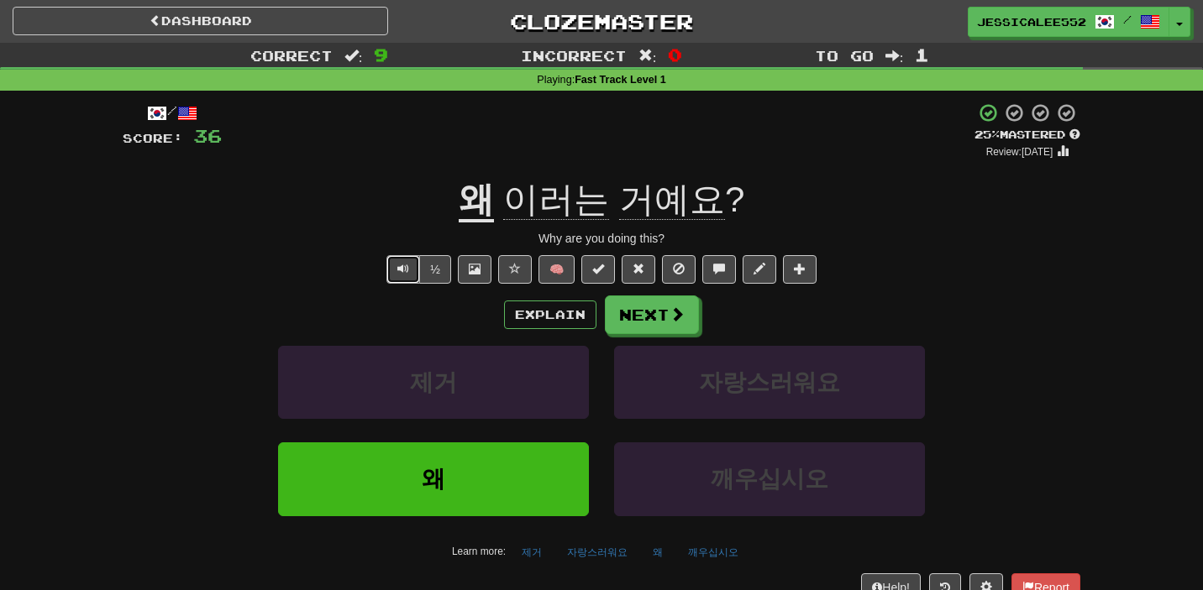
click at [409, 271] on span "Text-to-speech controls" at bounding box center [403, 269] width 12 height 12
click at [679, 317] on span at bounding box center [677, 314] width 15 height 15
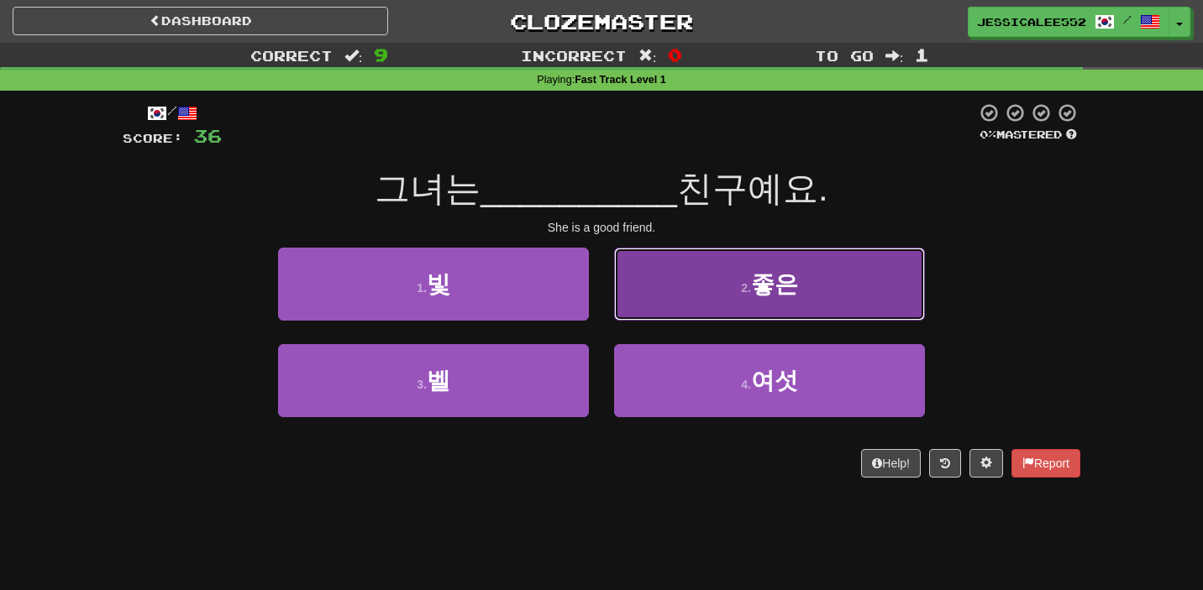
click at [729, 289] on button "2 . 좋은" at bounding box center [769, 284] width 311 height 73
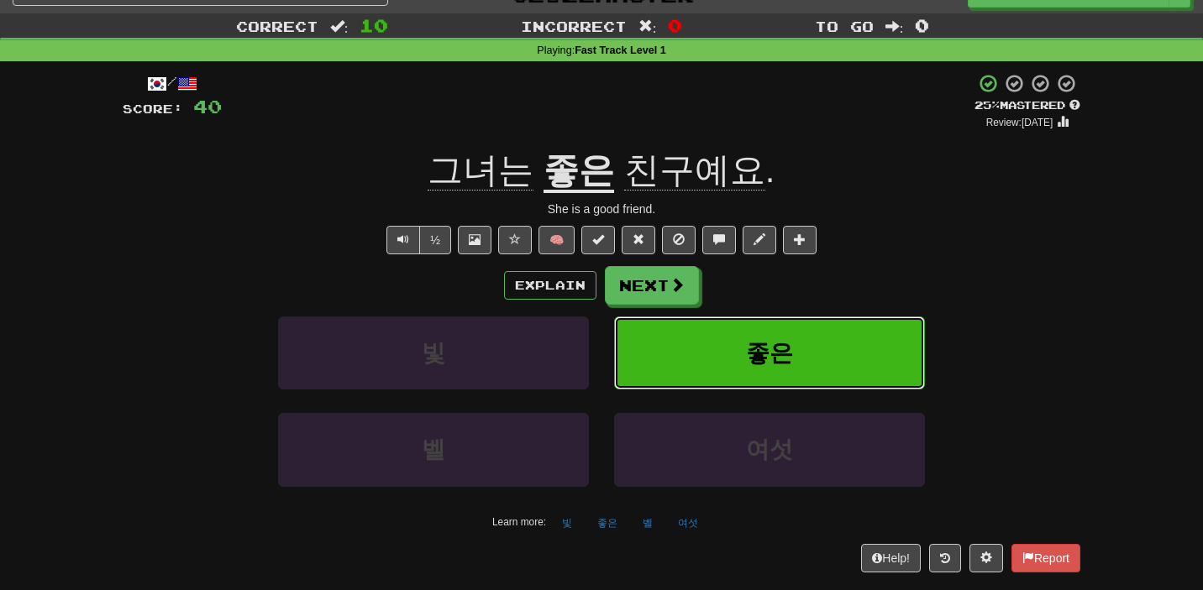
scroll to position [0, 0]
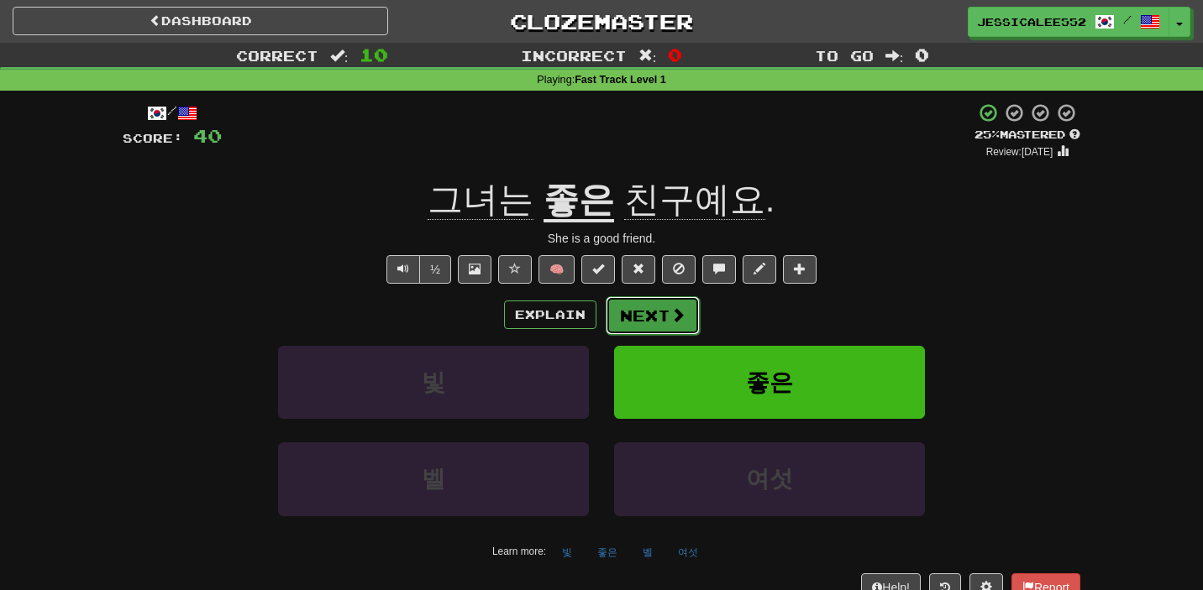
click at [678, 322] on span at bounding box center [677, 314] width 15 height 15
